Goal: Task Accomplishment & Management: Manage account settings

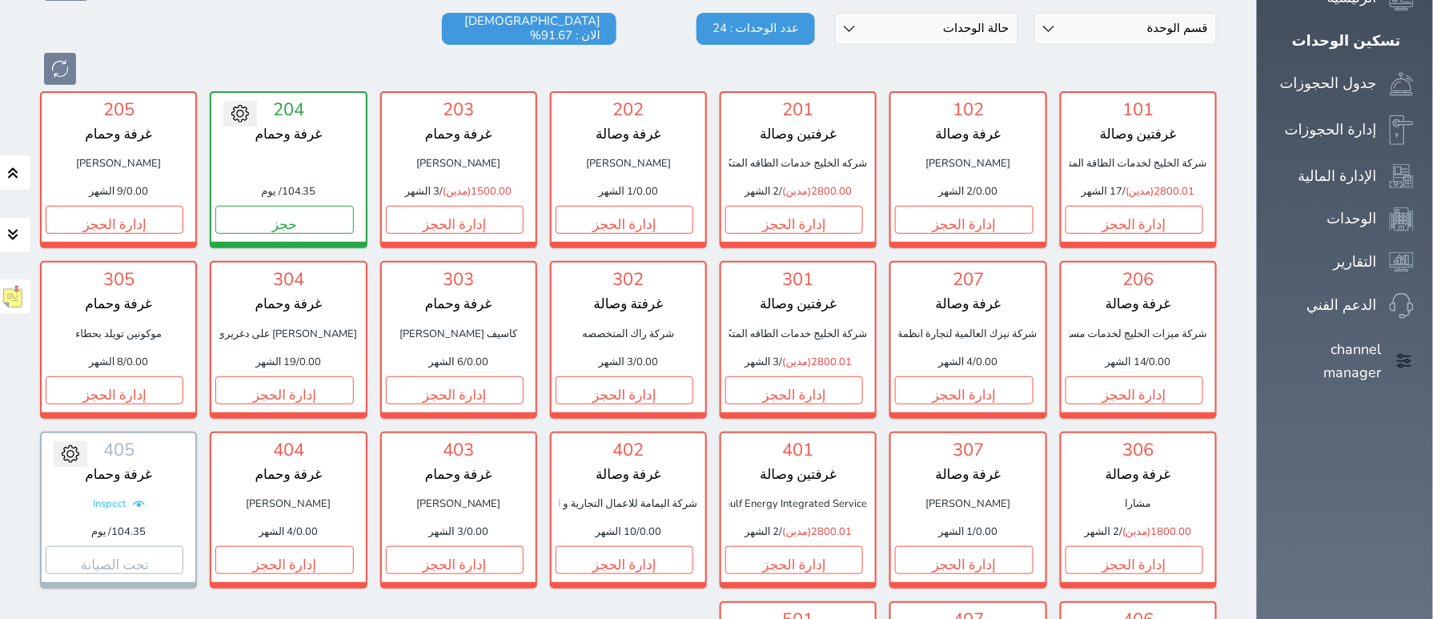
scroll to position [106, 0]
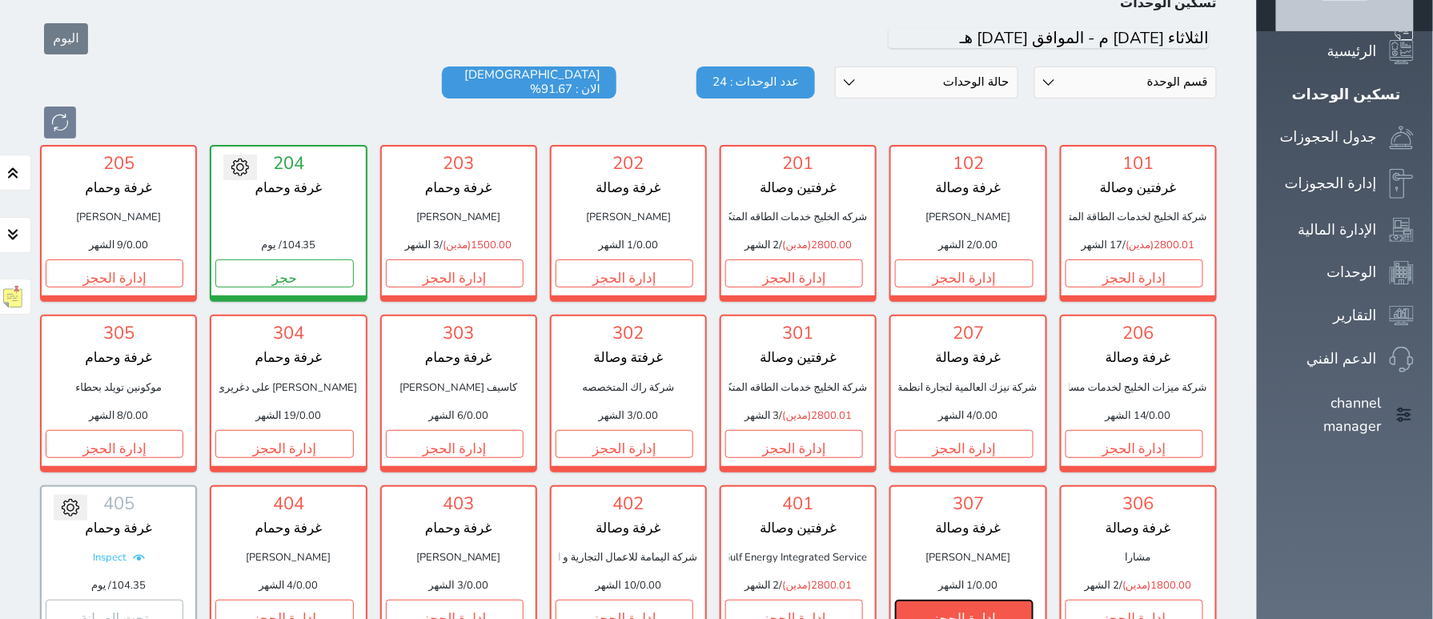
click at [895, 600] on button "إدارة الحجز" at bounding box center [964, 614] width 138 height 28
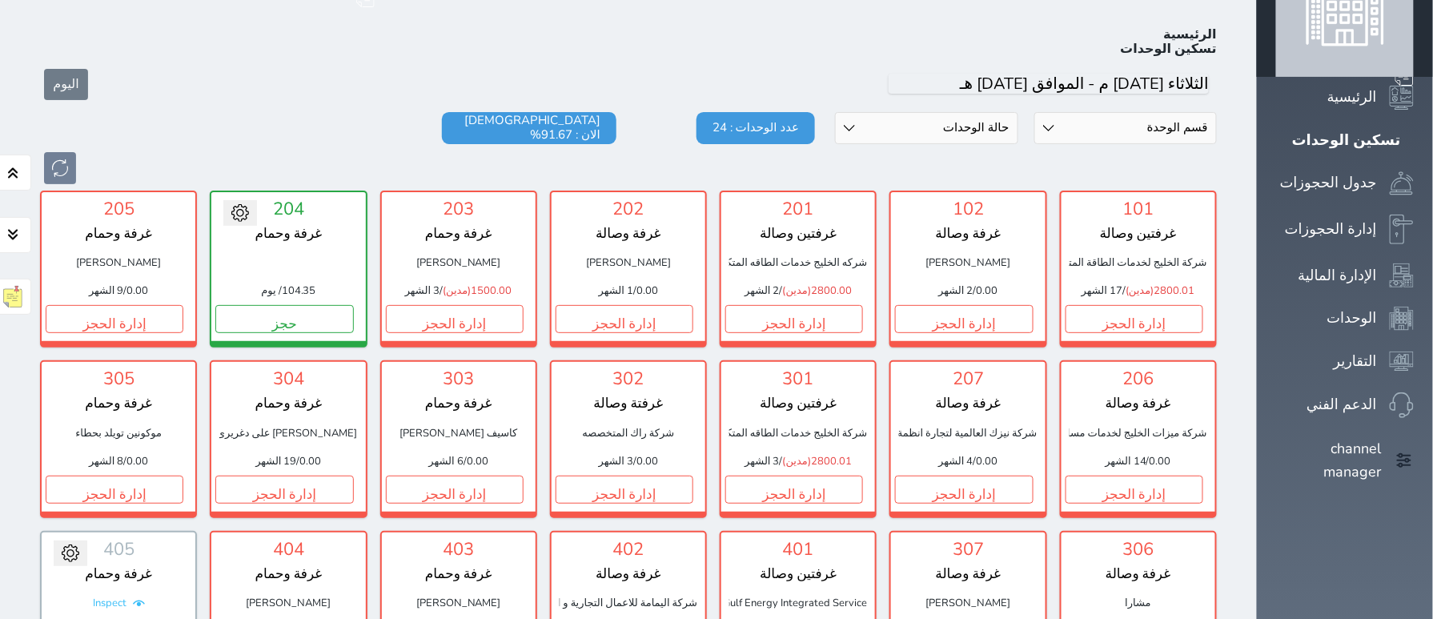
scroll to position [62, 0]
